Goal: Browse casually: Explore the website without a specific task or goal

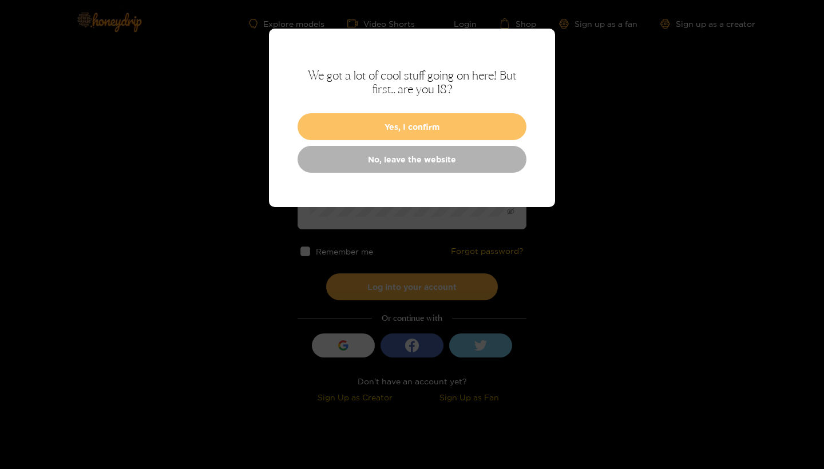
click at [438, 128] on button "Yes, I confirm" at bounding box center [412, 126] width 229 height 27
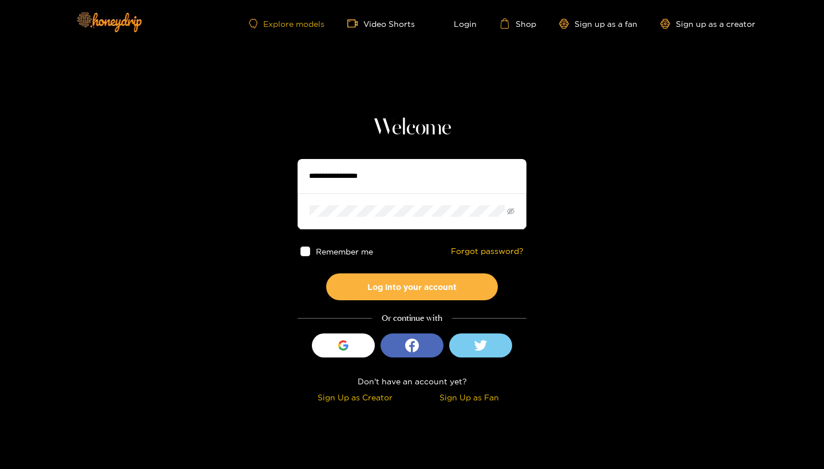
click at [282, 22] on link "Explore models" at bounding box center [287, 24] width 76 height 10
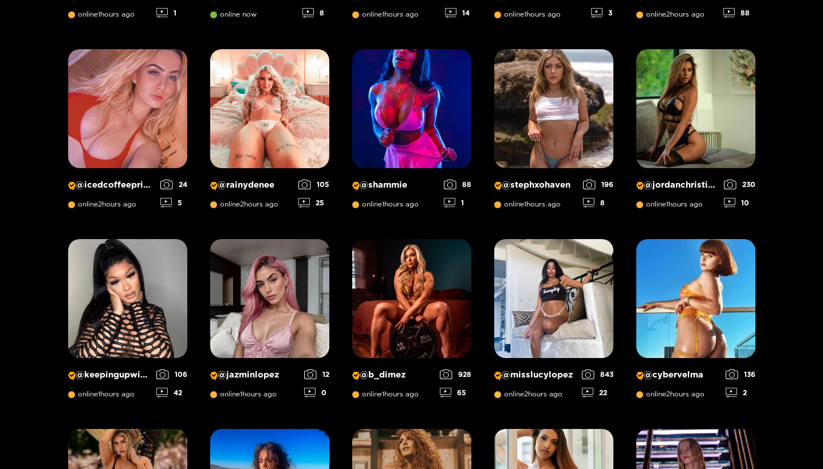
scroll to position [558, 0]
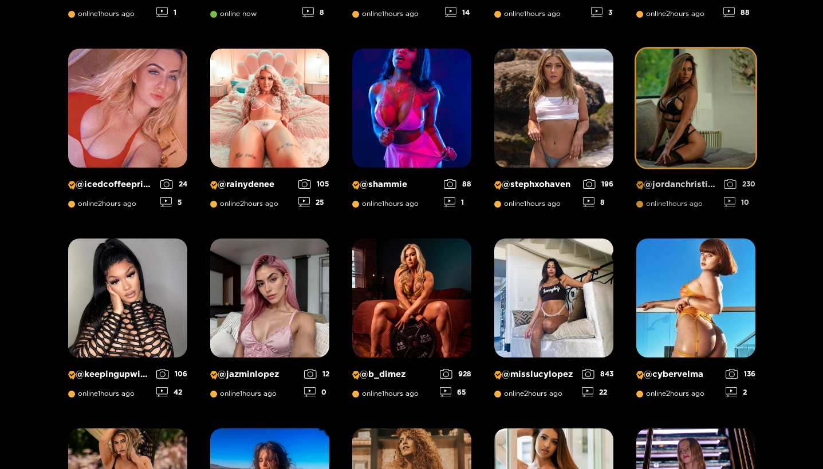
click at [694, 133] on img at bounding box center [695, 108] width 119 height 119
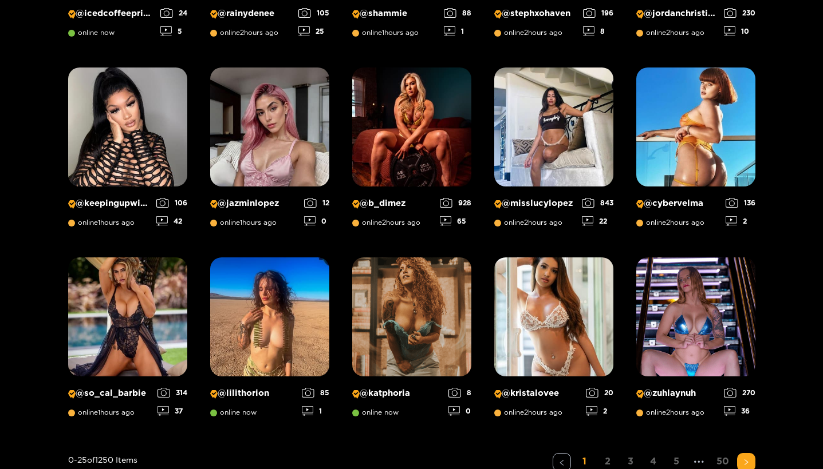
scroll to position [750, 0]
